Goal: Task Accomplishment & Management: Use online tool/utility

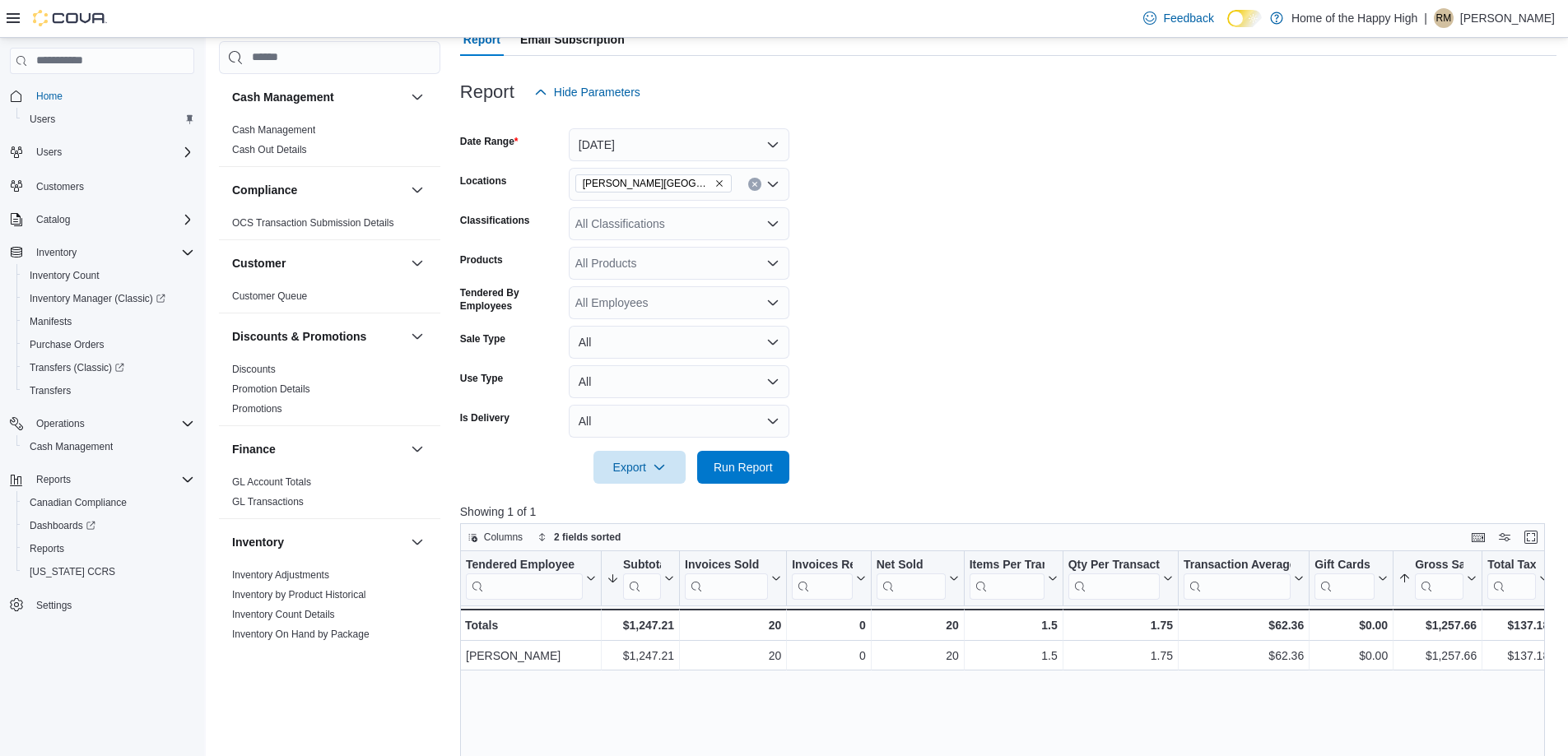
scroll to position [868, 0]
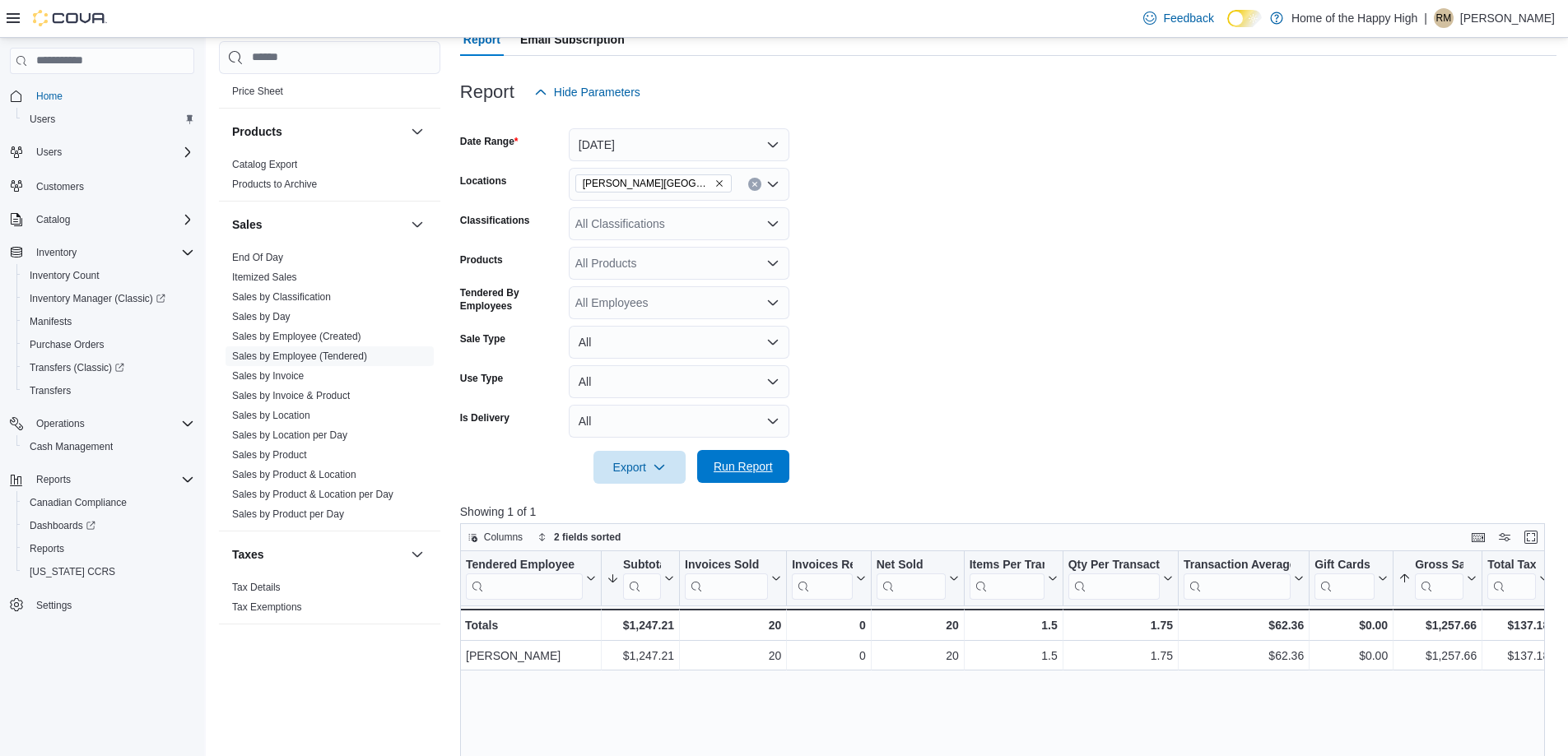
click at [739, 467] on span "Run Report" at bounding box center [743, 467] width 60 height 16
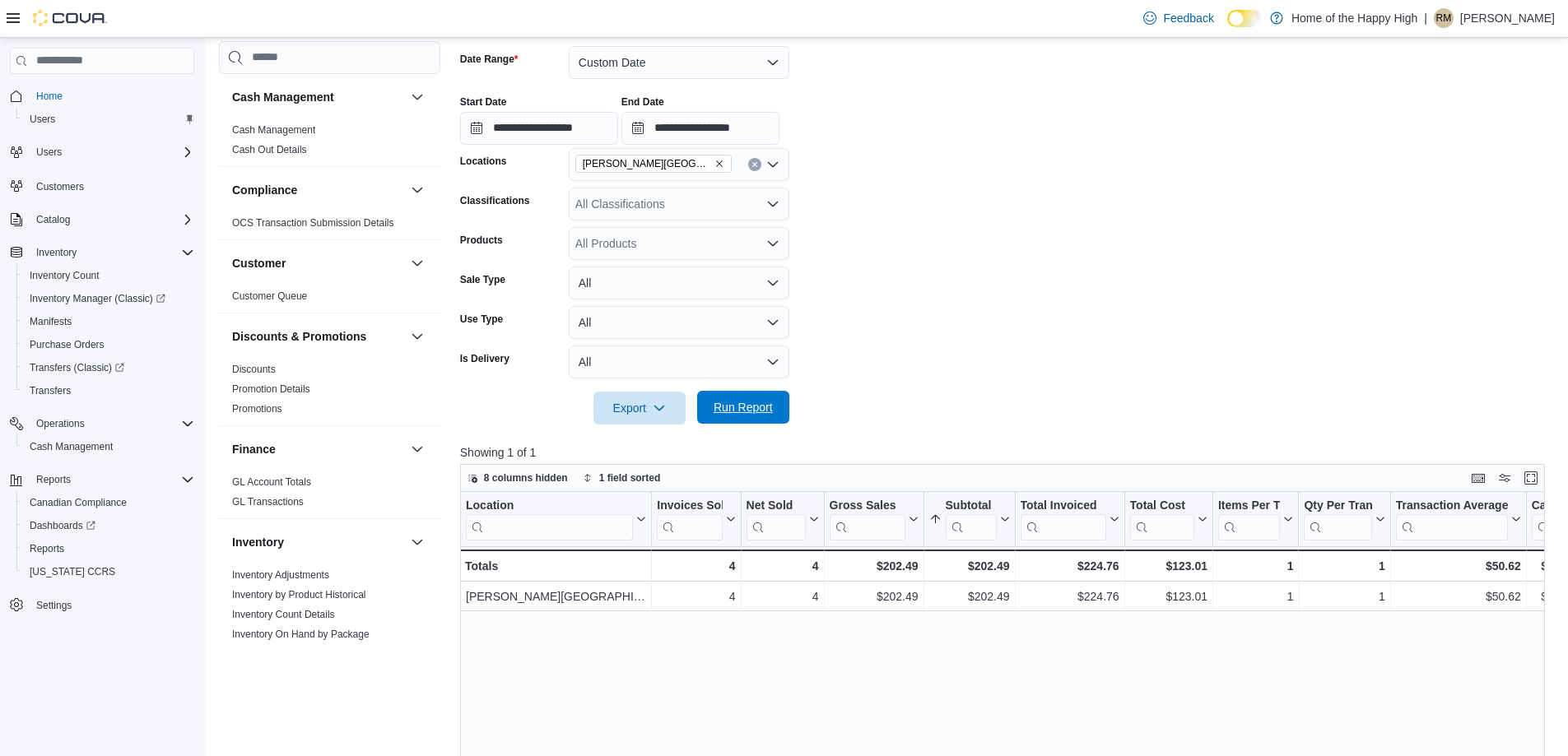
scroll to position [868, 0]
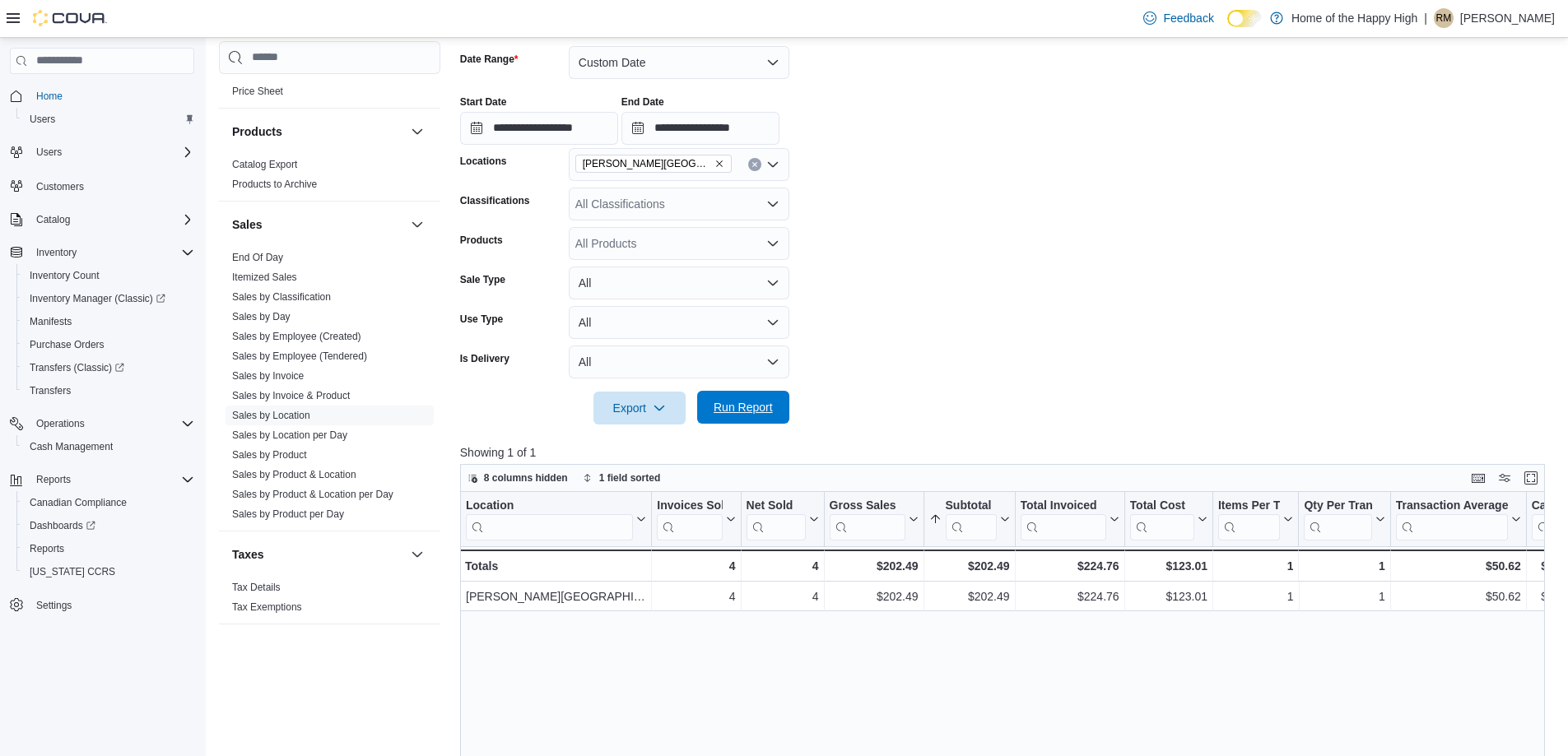
click at [733, 404] on span "Run Report" at bounding box center [743, 407] width 60 height 16
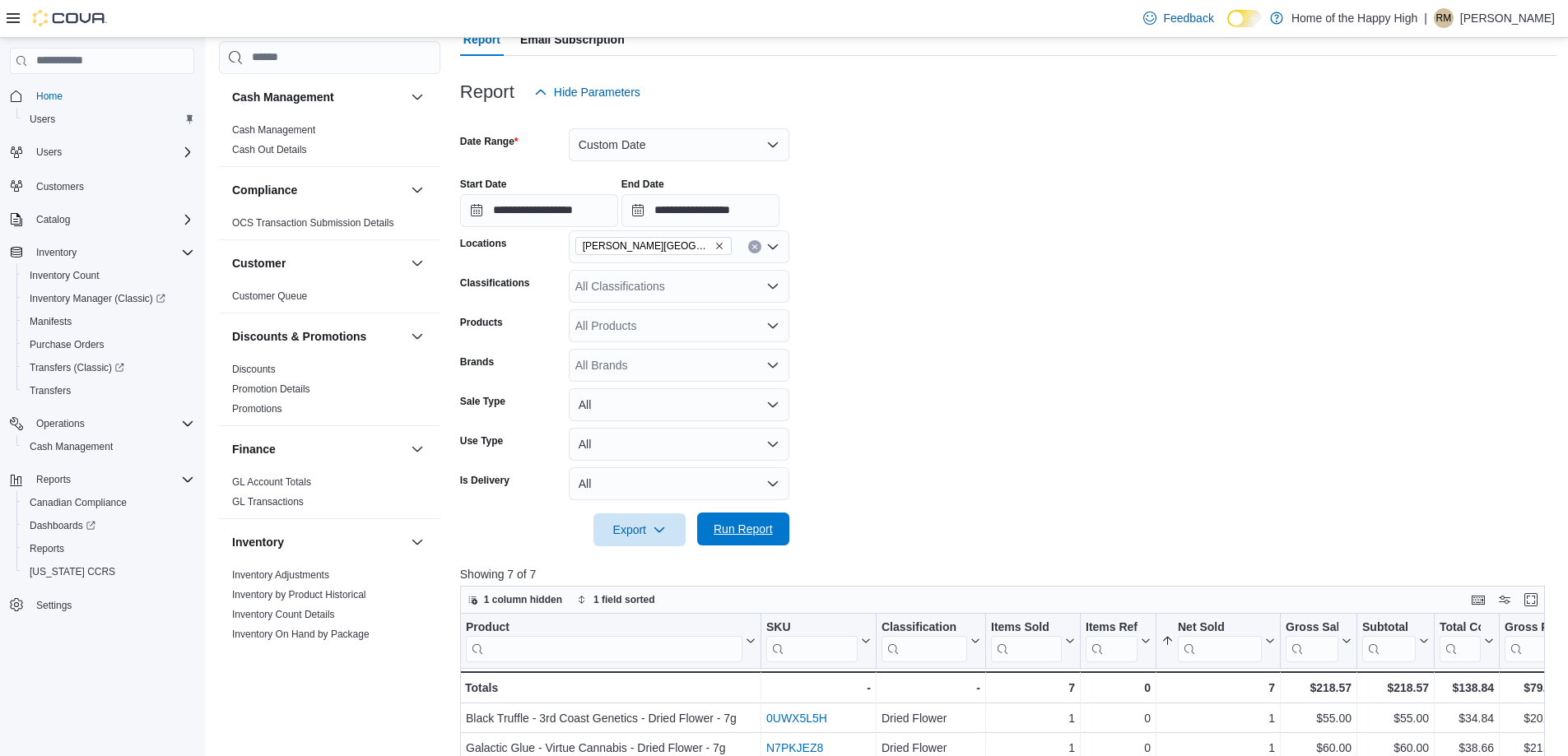
scroll to position [741, 0]
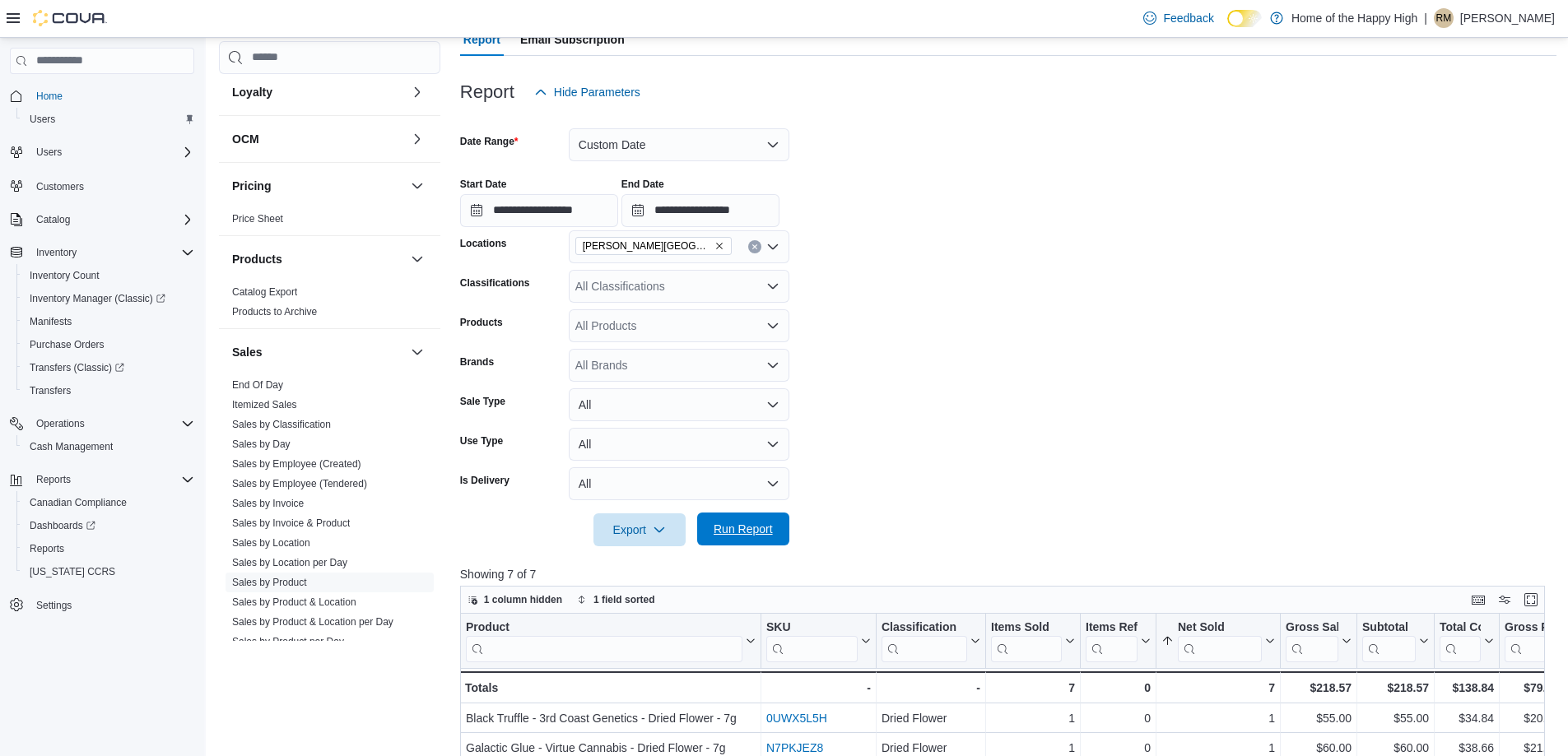
click at [750, 533] on span "Run Report" at bounding box center [743, 529] width 60 height 16
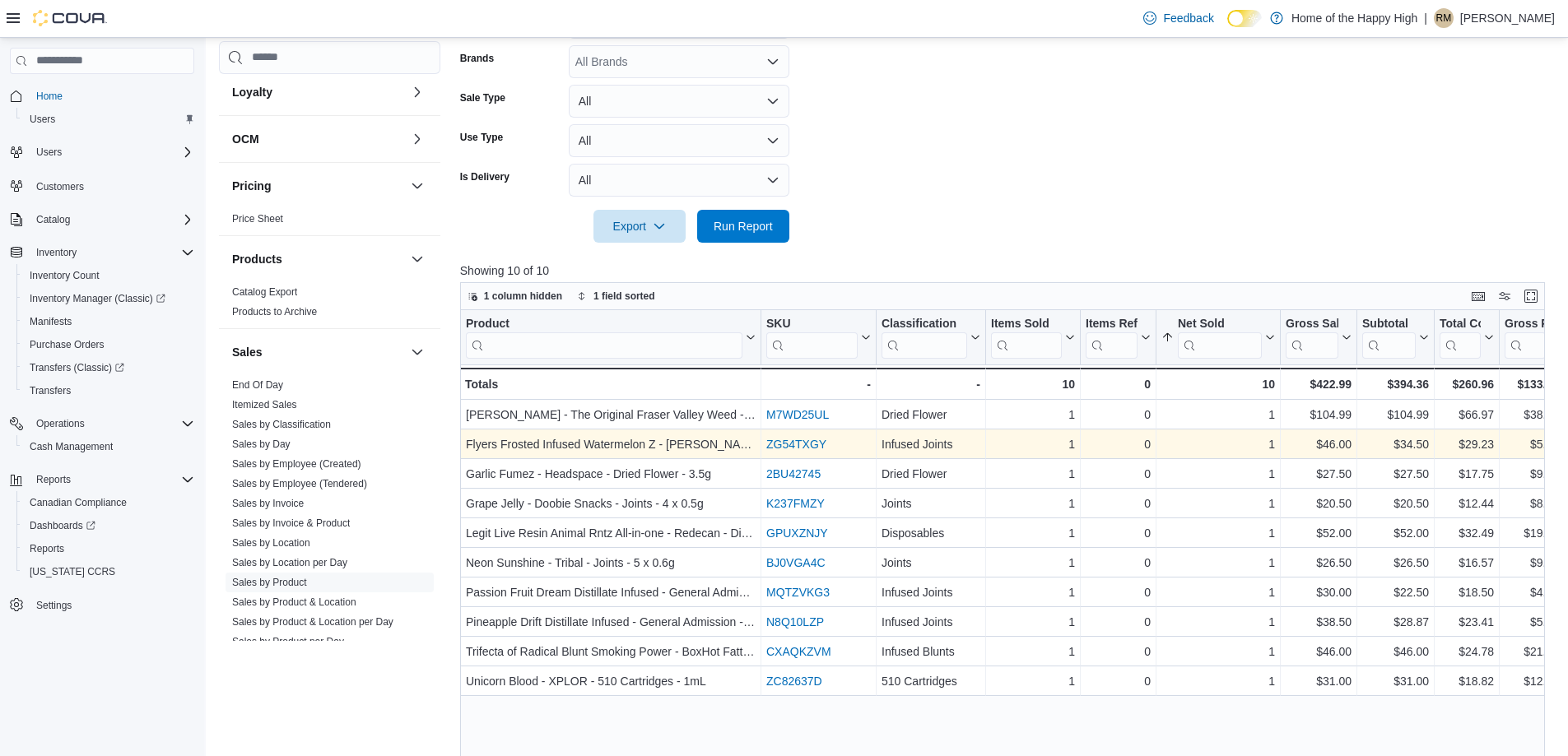
scroll to position [494, 0]
